Goal: Complete application form: Complete application form

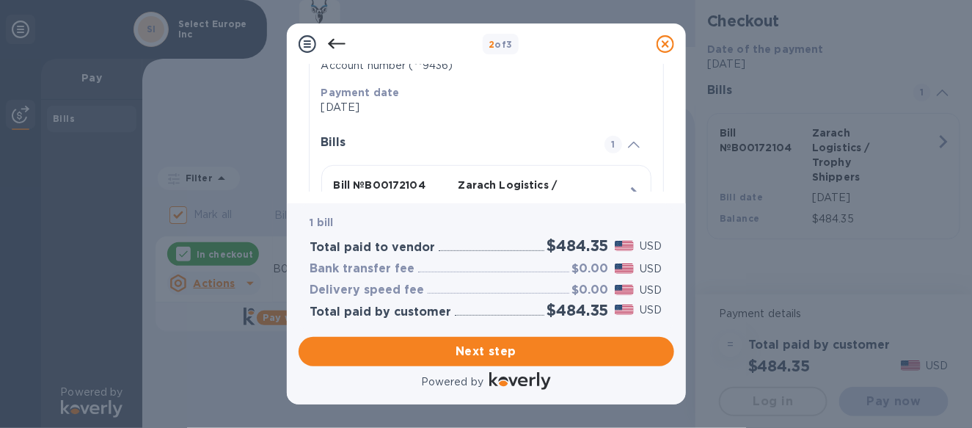
scroll to position [335, 0]
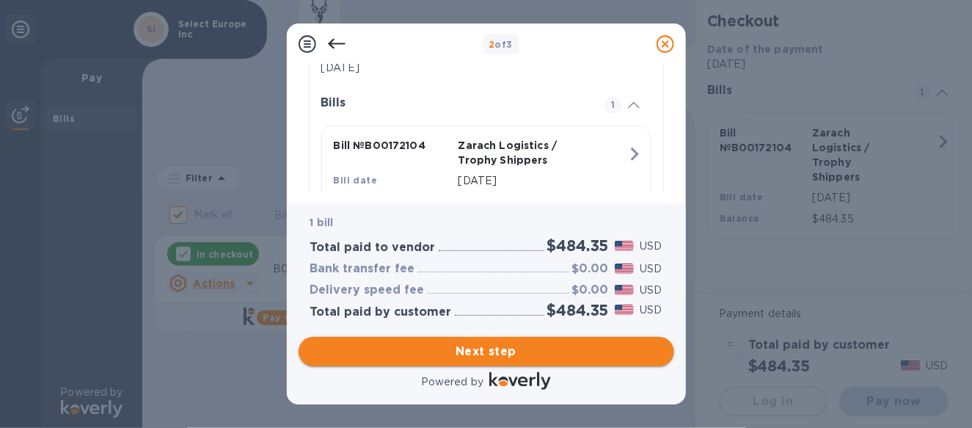
click at [489, 348] on span "Next step" at bounding box center [486, 352] width 352 height 18
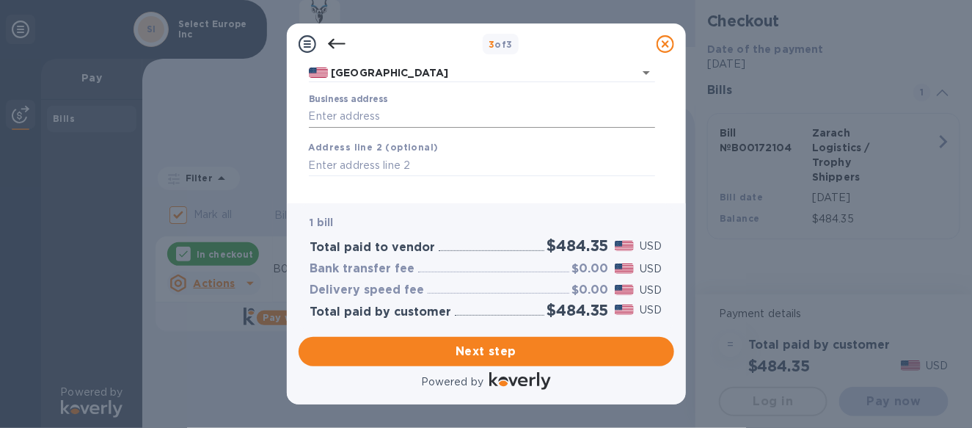
scroll to position [147, 0]
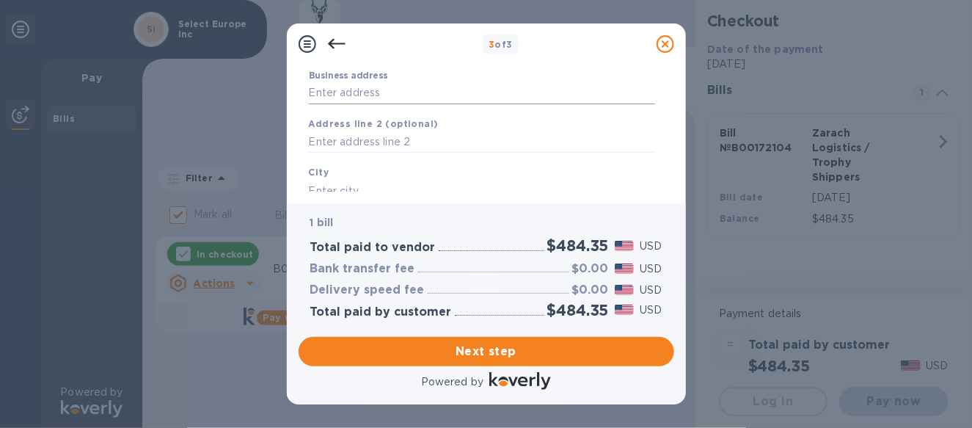
click at [365, 98] on input "Business address" at bounding box center [482, 93] width 346 height 22
type input "[STREET_ADDRESS]"
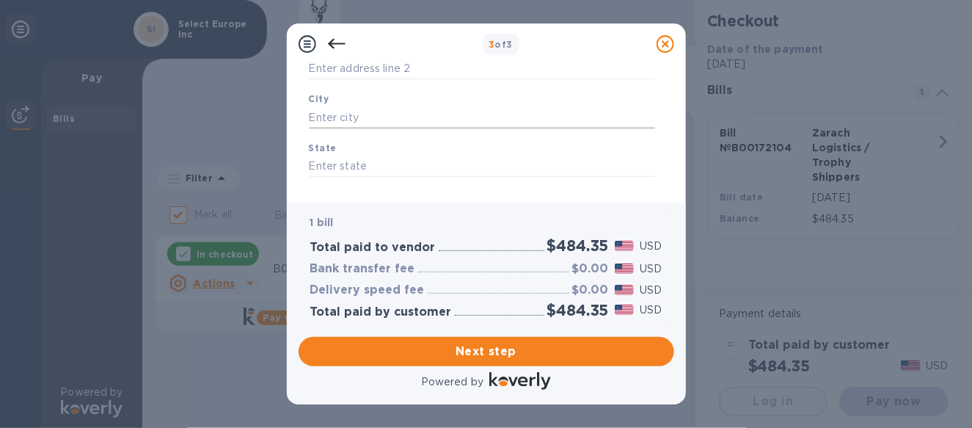
click at [357, 124] on input "text" at bounding box center [482, 117] width 346 height 22
type input "[GEOGRAPHIC_DATA]"
click at [361, 156] on div "State" at bounding box center [482, 158] width 358 height 49
click at [362, 160] on input "text" at bounding box center [482, 167] width 346 height 22
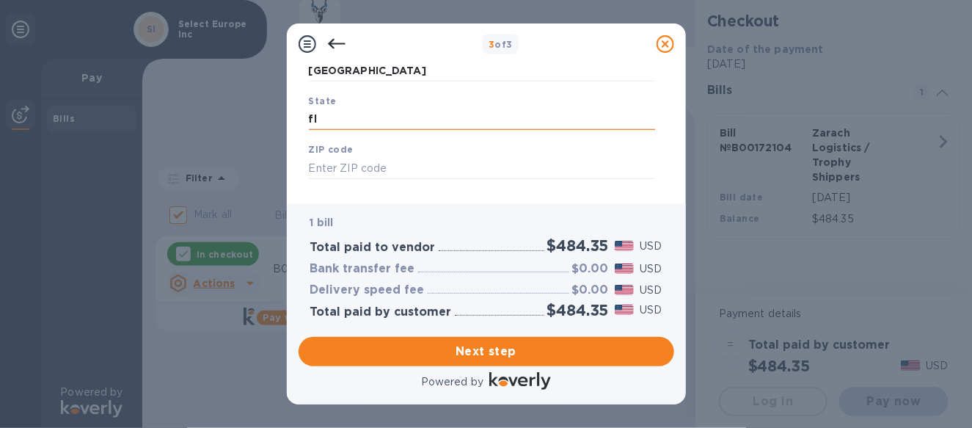
scroll to position [290, 0]
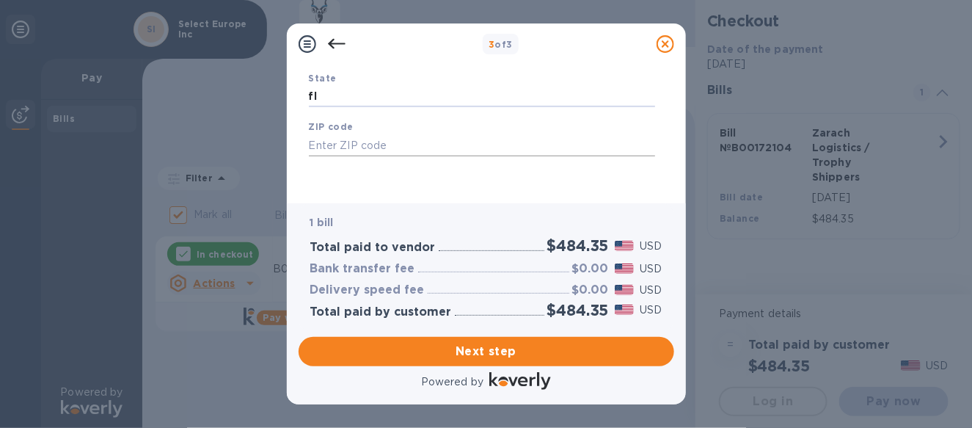
type input "fl"
click at [365, 149] on input "text" at bounding box center [482, 145] width 346 height 22
type input "33442"
click at [503, 346] on span "Next step" at bounding box center [486, 352] width 352 height 18
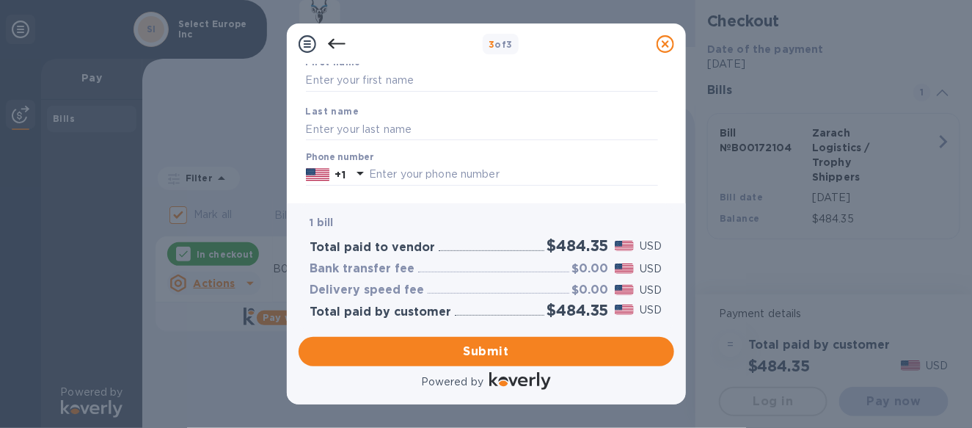
scroll to position [31, 0]
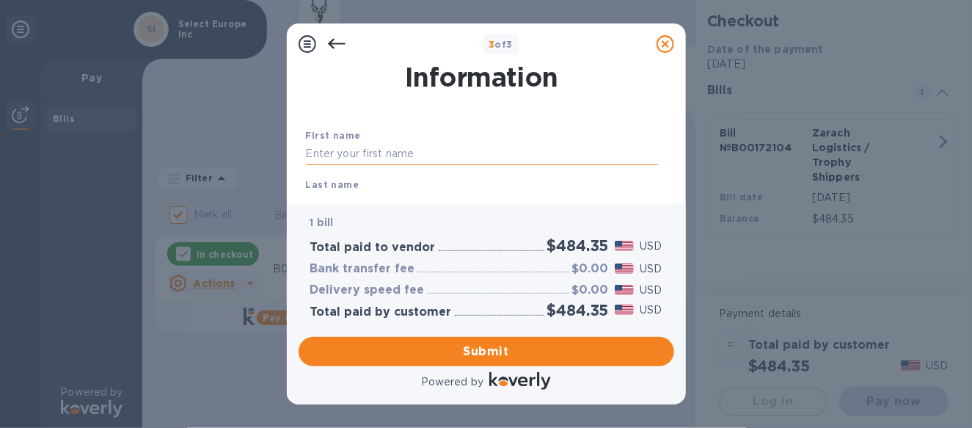
click at [406, 149] on input "text" at bounding box center [482, 154] width 352 height 22
click at [363, 155] on input "text" at bounding box center [482, 154] width 352 height 22
type input "[PERSON_NAME]"
click at [349, 190] on div "Last name" at bounding box center [482, 195] width 364 height 49
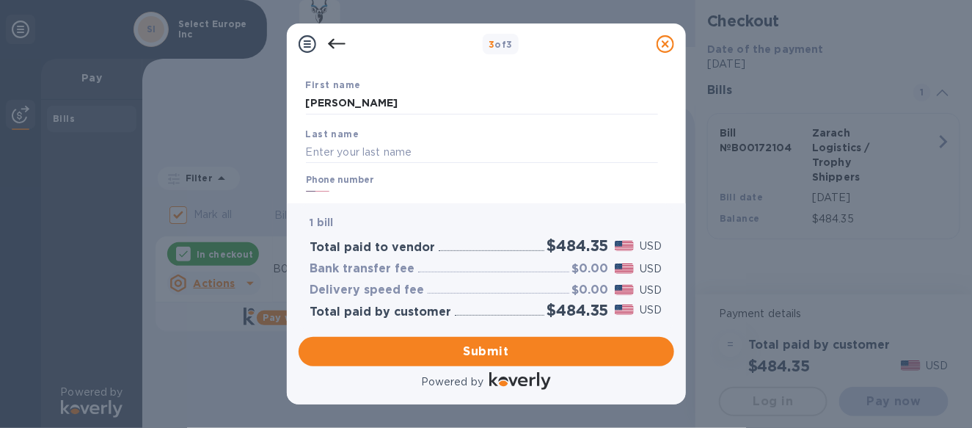
scroll to position [104, 0]
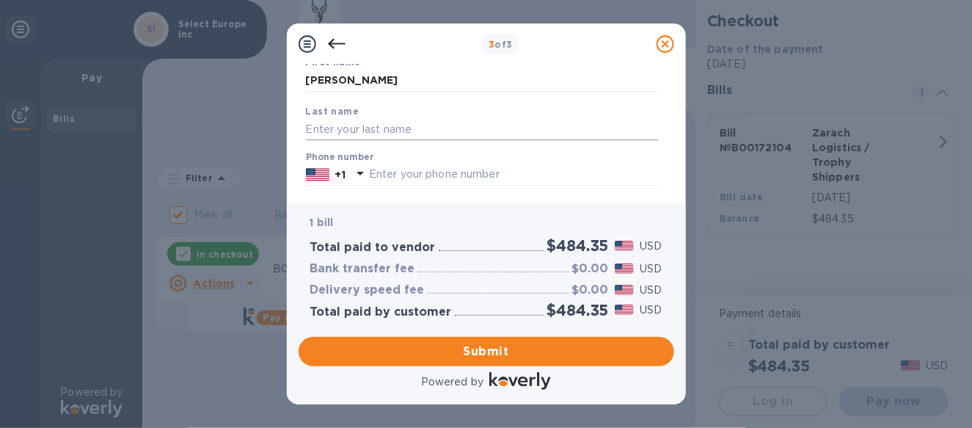
click at [328, 128] on input "text" at bounding box center [482, 129] width 352 height 22
type input "varol"
click at [589, 181] on input "text" at bounding box center [513, 175] width 289 height 22
click at [427, 178] on input "text" at bounding box center [513, 175] width 289 height 22
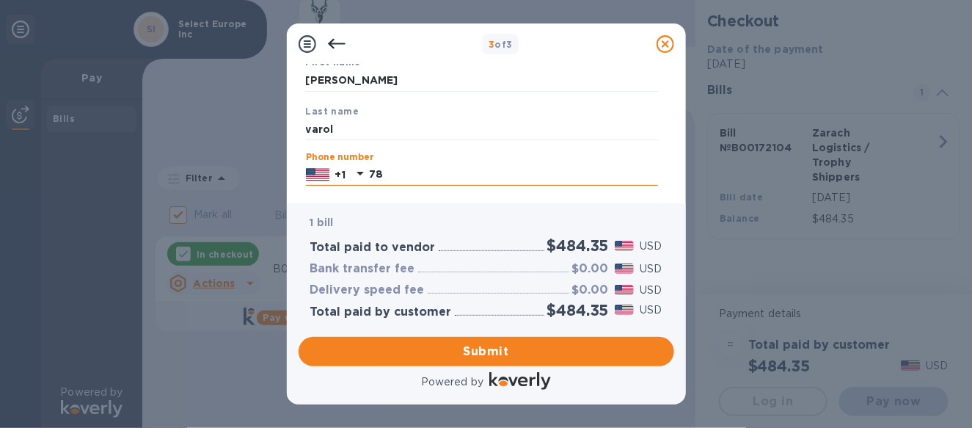
type input "7"
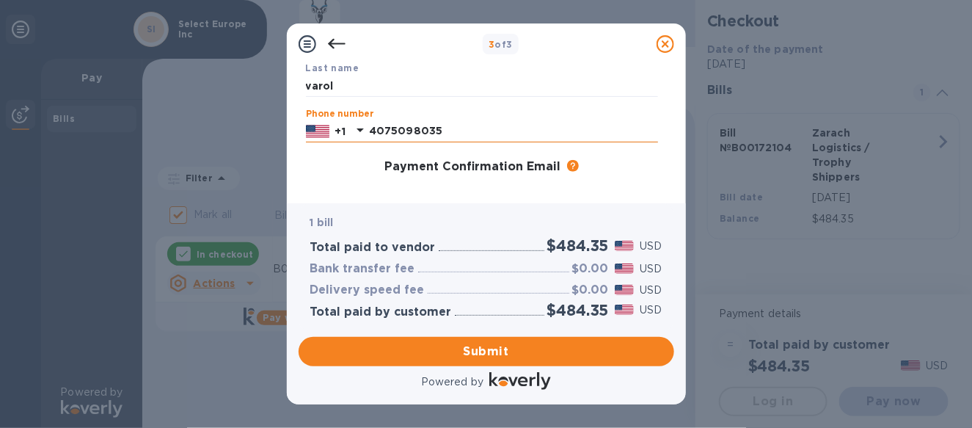
scroll to position [178, 0]
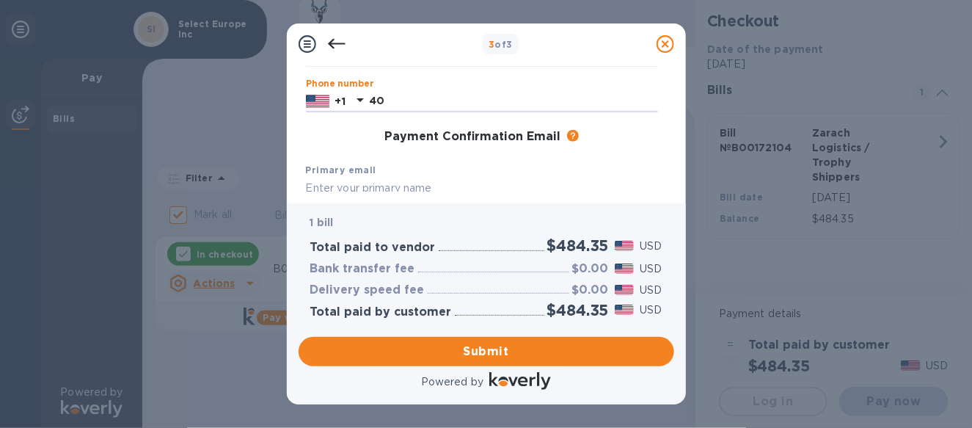
type input "4"
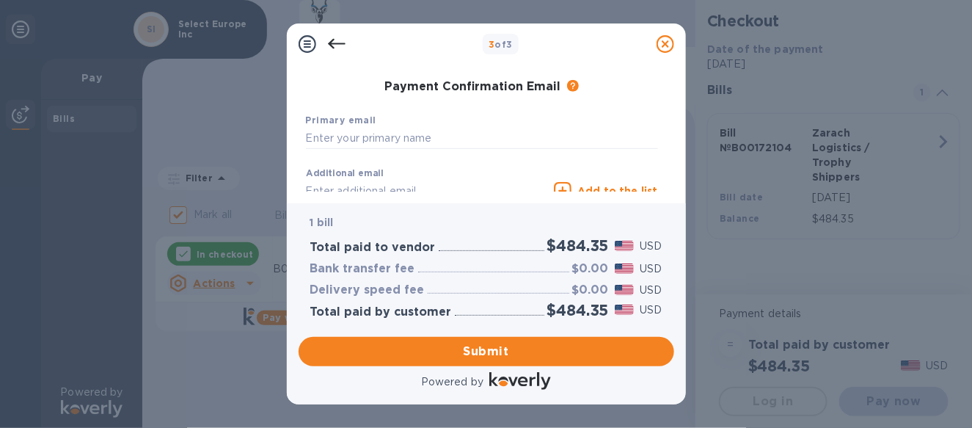
scroll to position [251, 0]
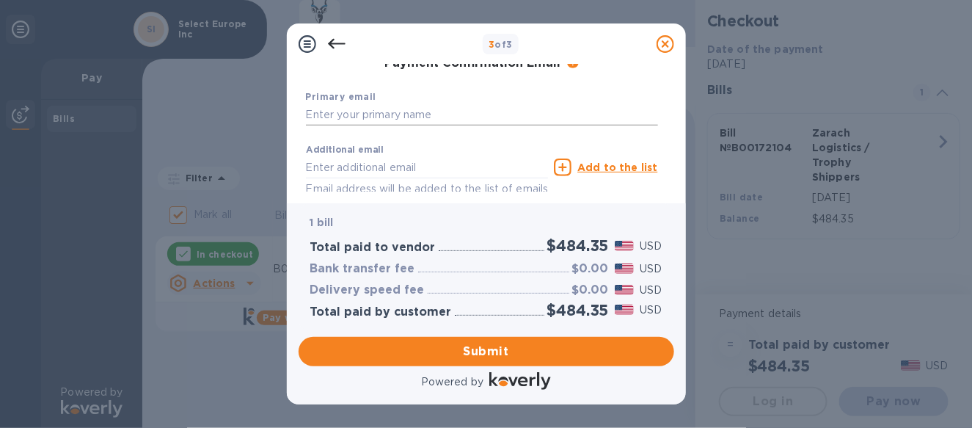
type input "4079311820"
click at [349, 108] on input "text" at bounding box center [482, 115] width 352 height 22
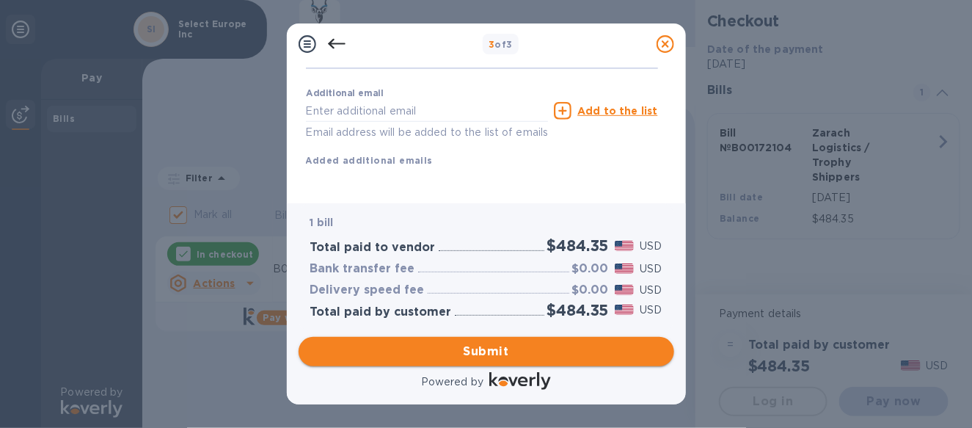
type input "[PERSON_NAME][EMAIL_ADDRESS][DOMAIN_NAME]"
click at [479, 349] on span "Submit" at bounding box center [486, 352] width 352 height 18
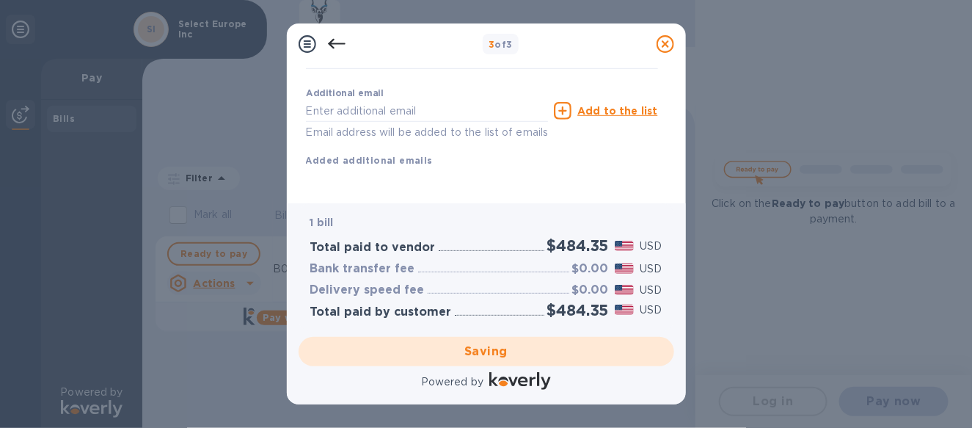
checkbox input "false"
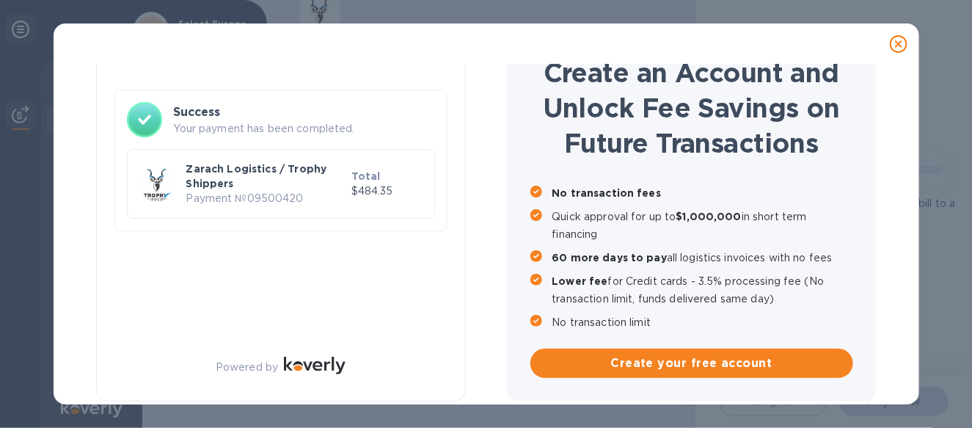
scroll to position [68, 0]
